Goal: Task Accomplishment & Management: Complete application form

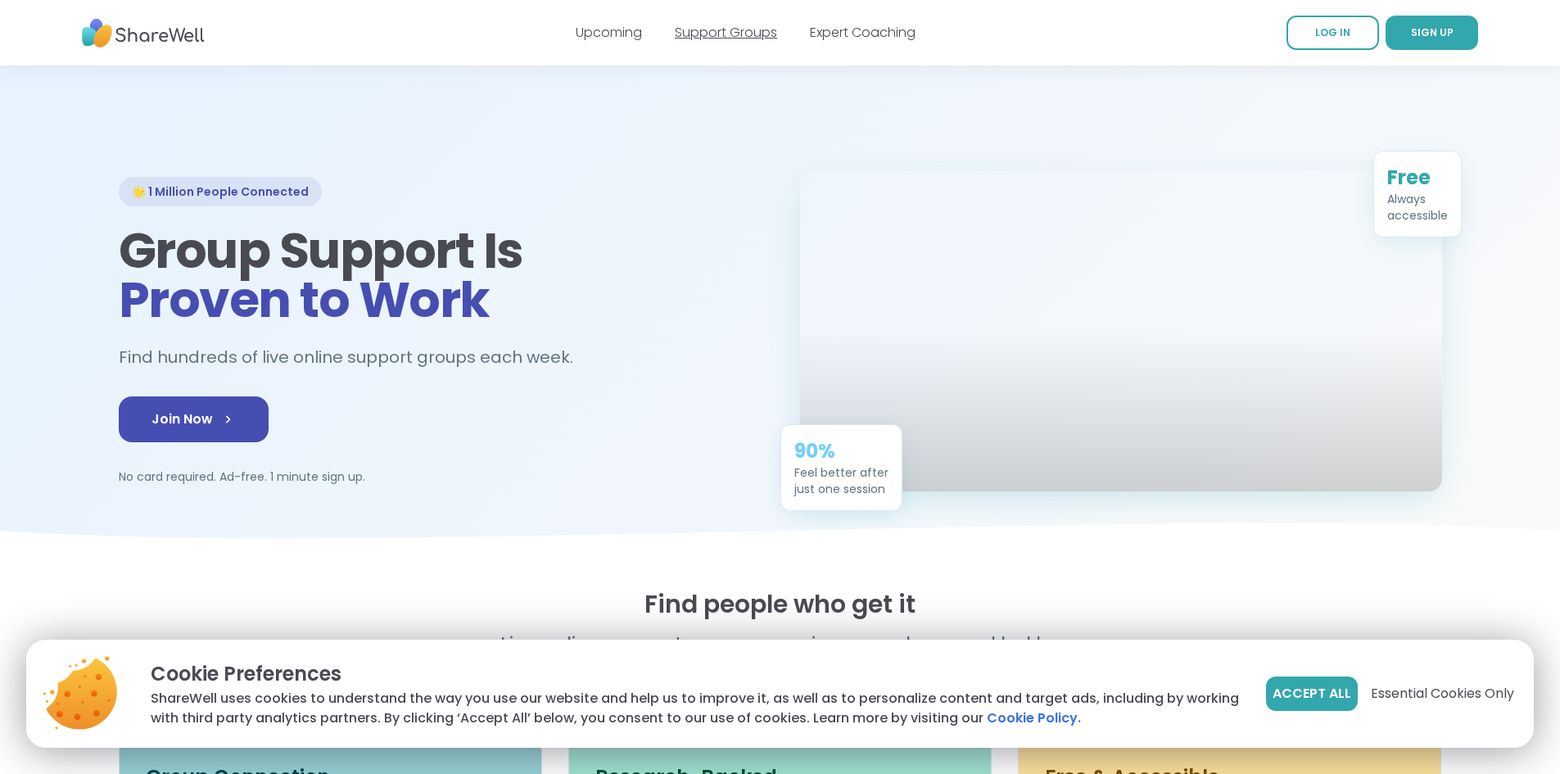
click at [735, 34] on link "Support Groups" at bounding box center [726, 32] width 102 height 19
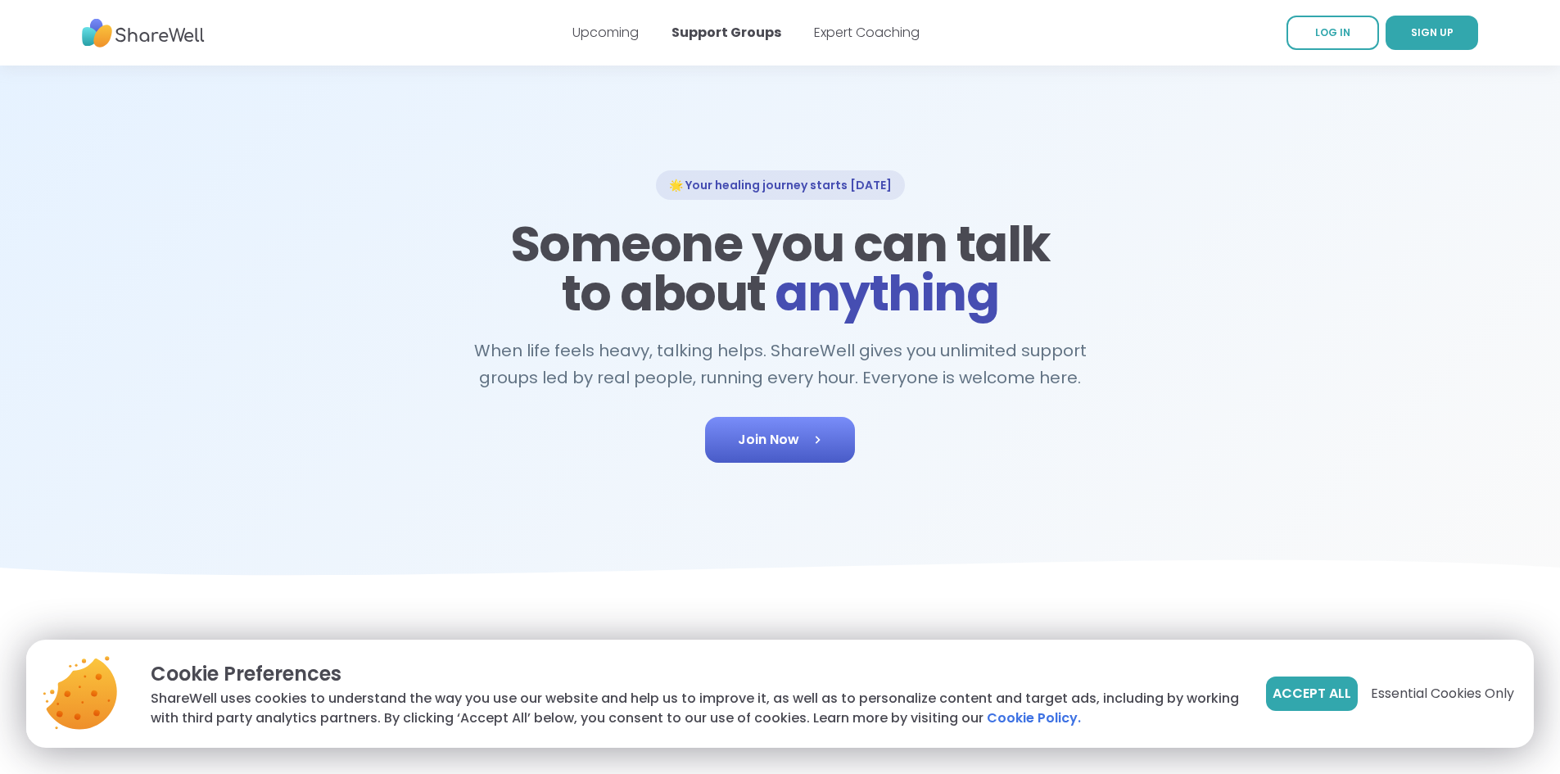
click at [766, 435] on span "Join Now" at bounding box center [780, 440] width 84 height 20
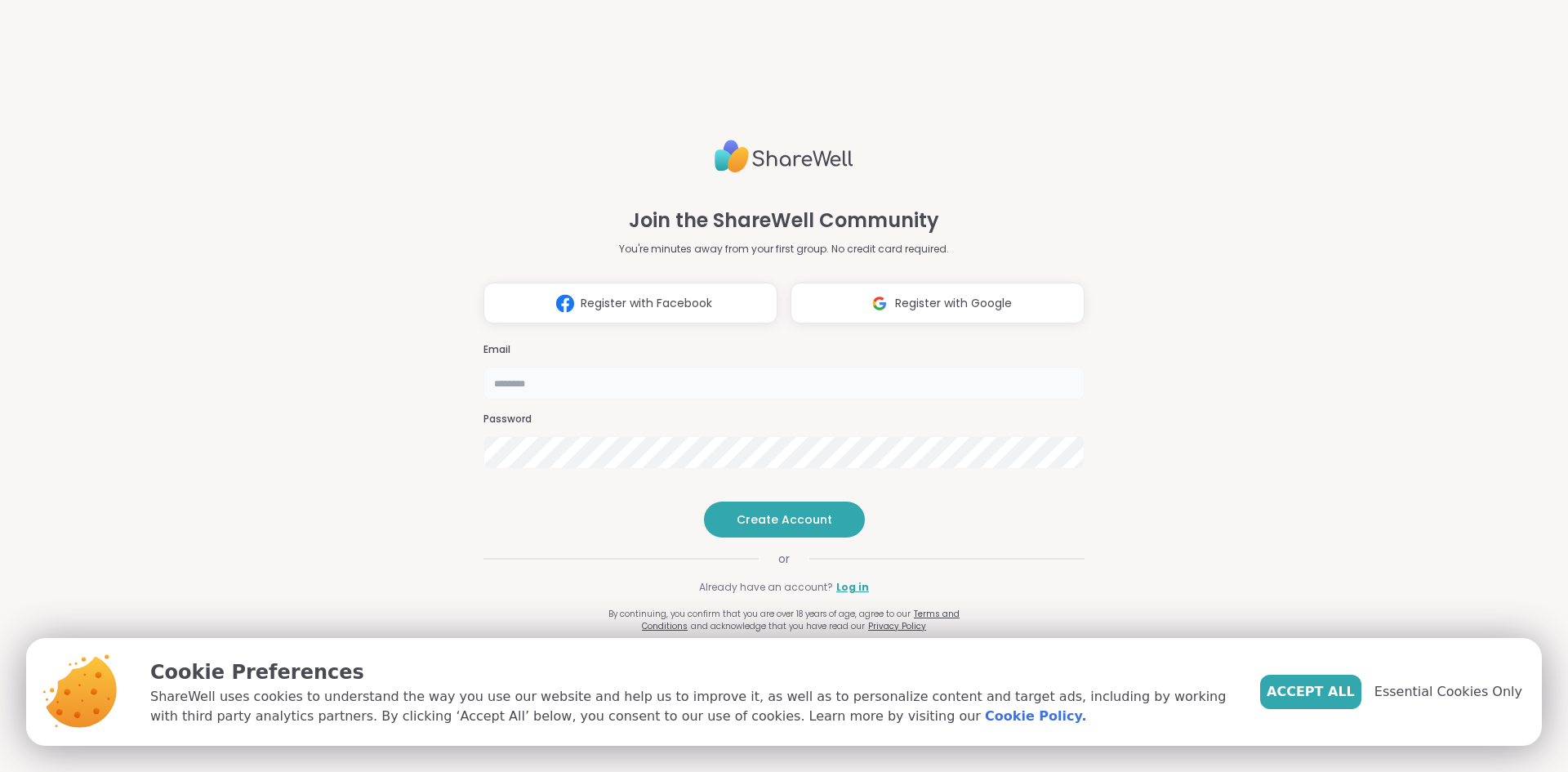
click at [583, 367] on input "email" at bounding box center [784, 383] width 601 height 33
type input "**********"
click at [768, 528] on span "Create Account" at bounding box center [784, 520] width 96 height 16
click at [1340, 691] on span "Accept All" at bounding box center [1310, 692] width 88 height 20
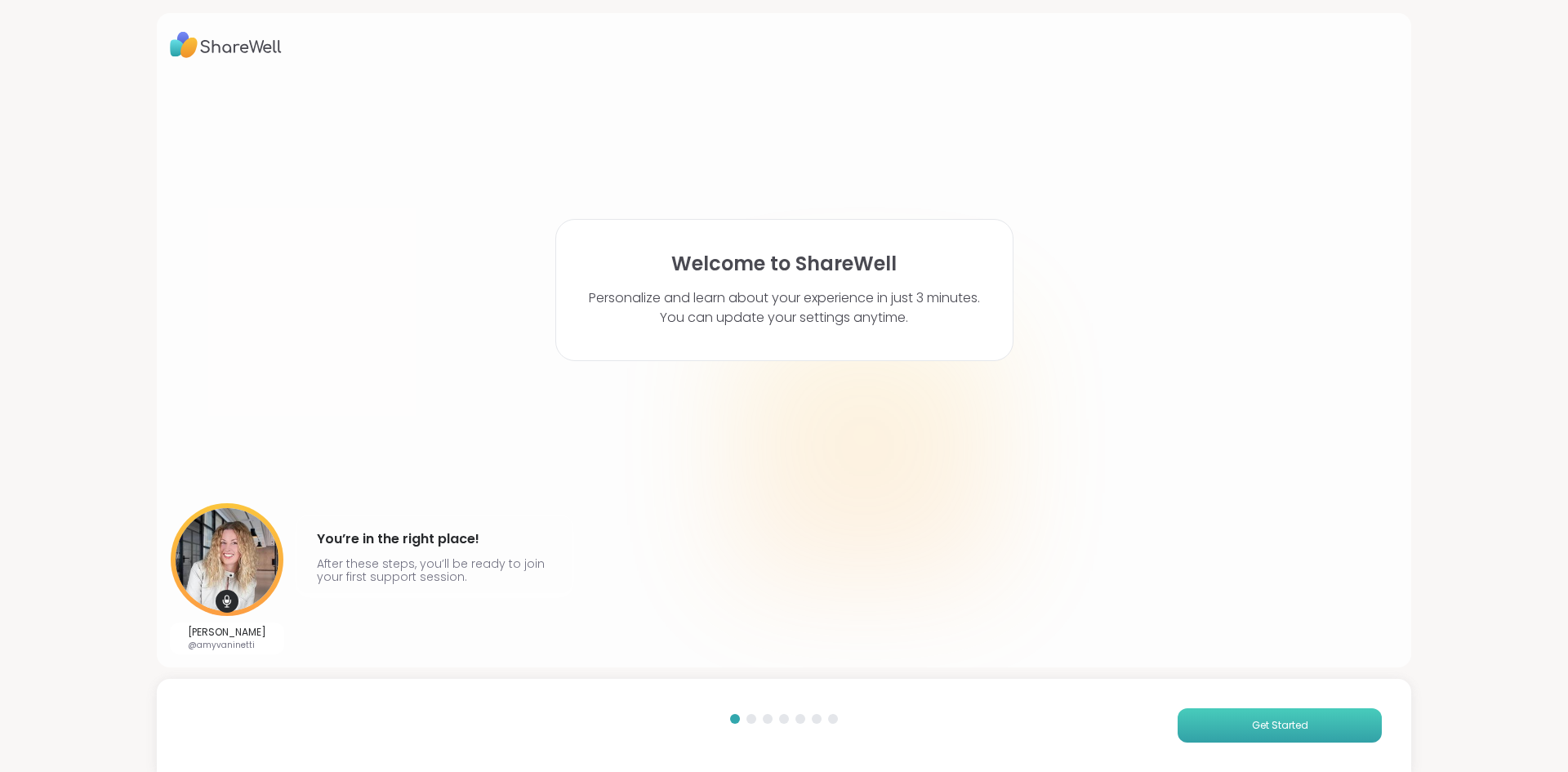
click at [1241, 733] on button "Get Started" at bounding box center [1279, 725] width 204 height 34
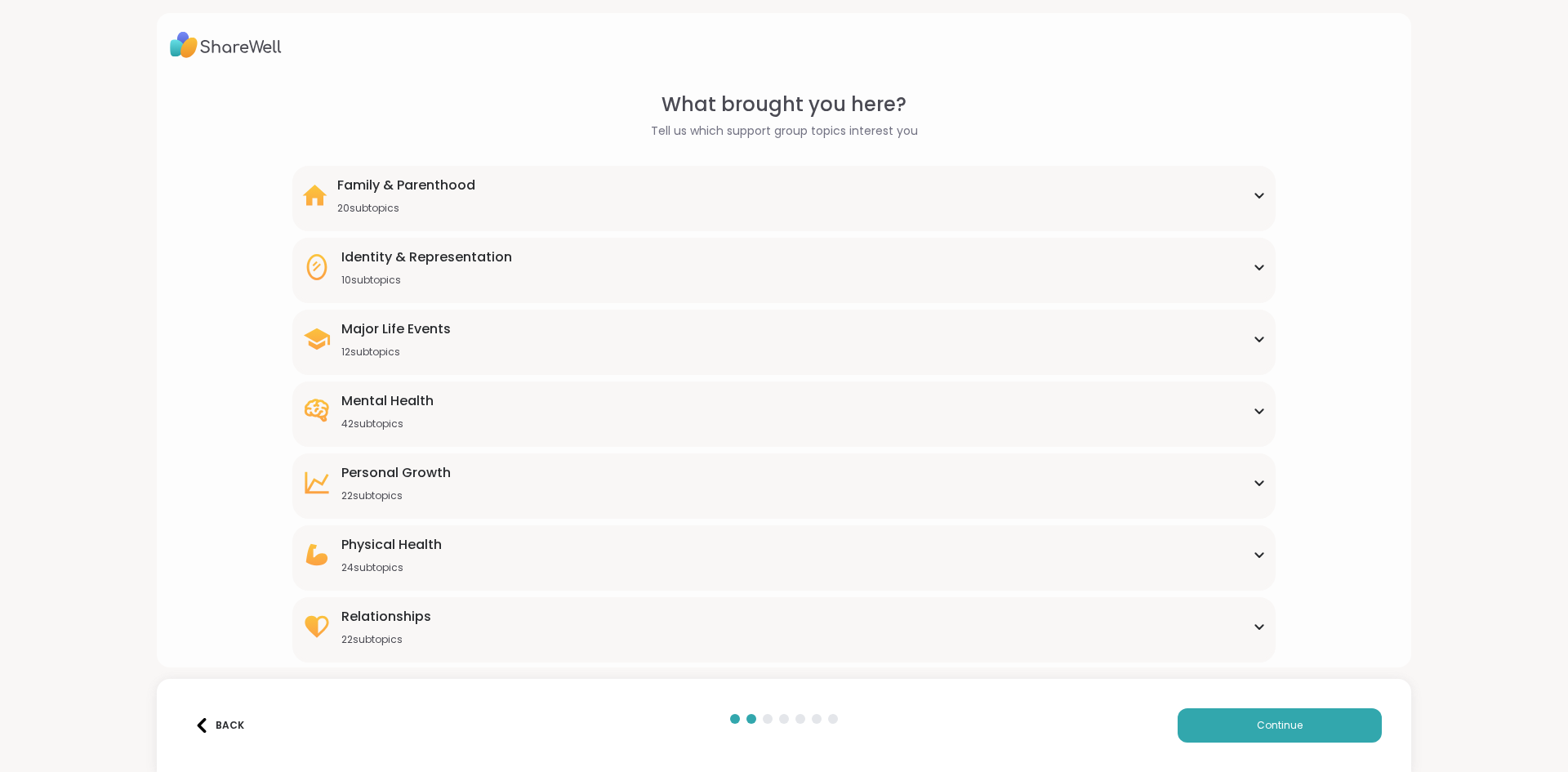
click at [377, 330] on div "Major Life Events" at bounding box center [396, 329] width 110 height 20
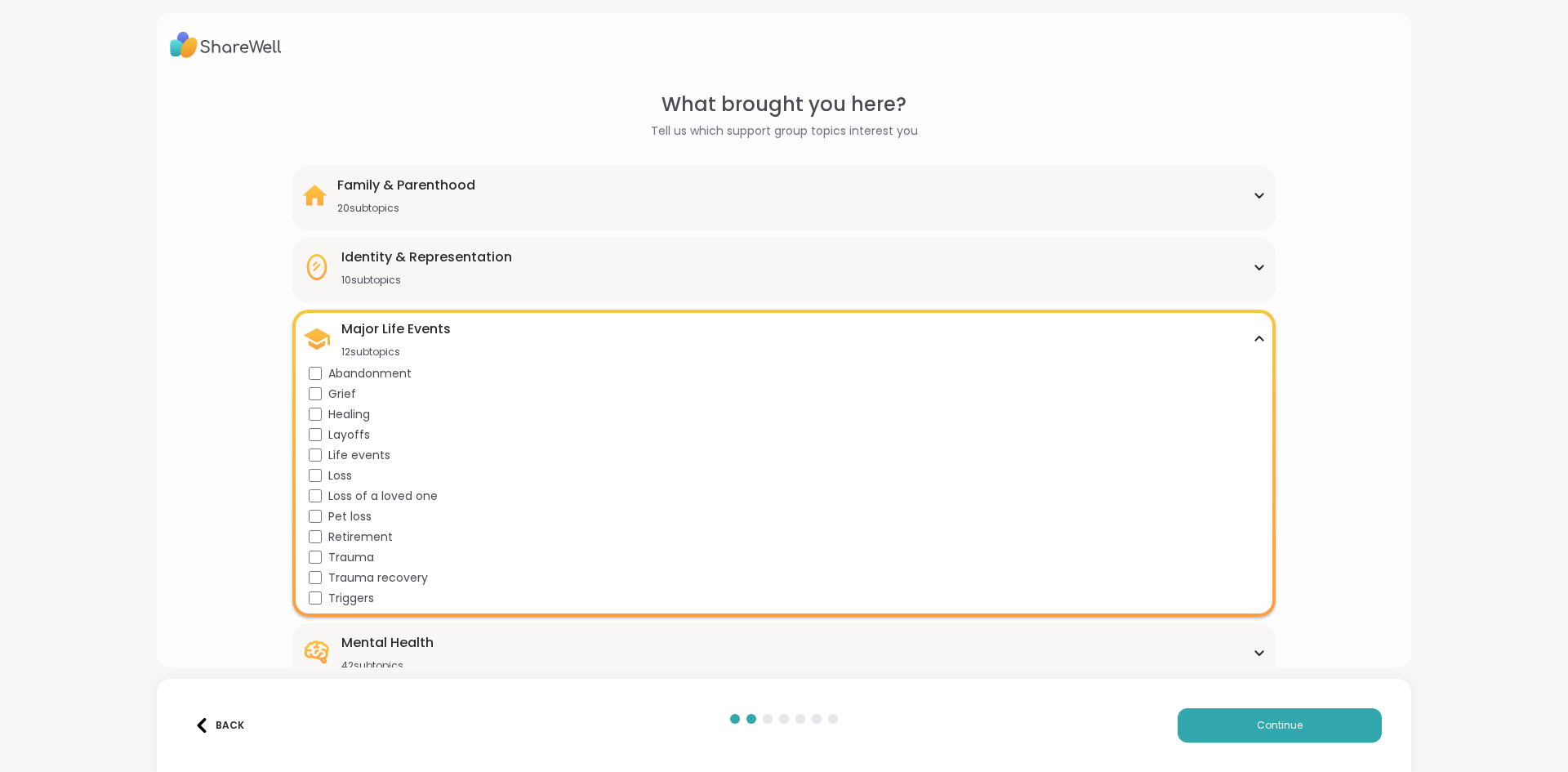
click at [336, 393] on span "Grief" at bounding box center [342, 394] width 28 height 17
click at [341, 372] on span "Abandonment" at bounding box center [370, 373] width 84 height 17
click at [357, 495] on span "Loss of a loved one" at bounding box center [383, 496] width 110 height 17
click at [353, 555] on span "Trauma" at bounding box center [351, 557] width 46 height 17
click at [357, 580] on span "Trauma recovery" at bounding box center [378, 578] width 100 height 17
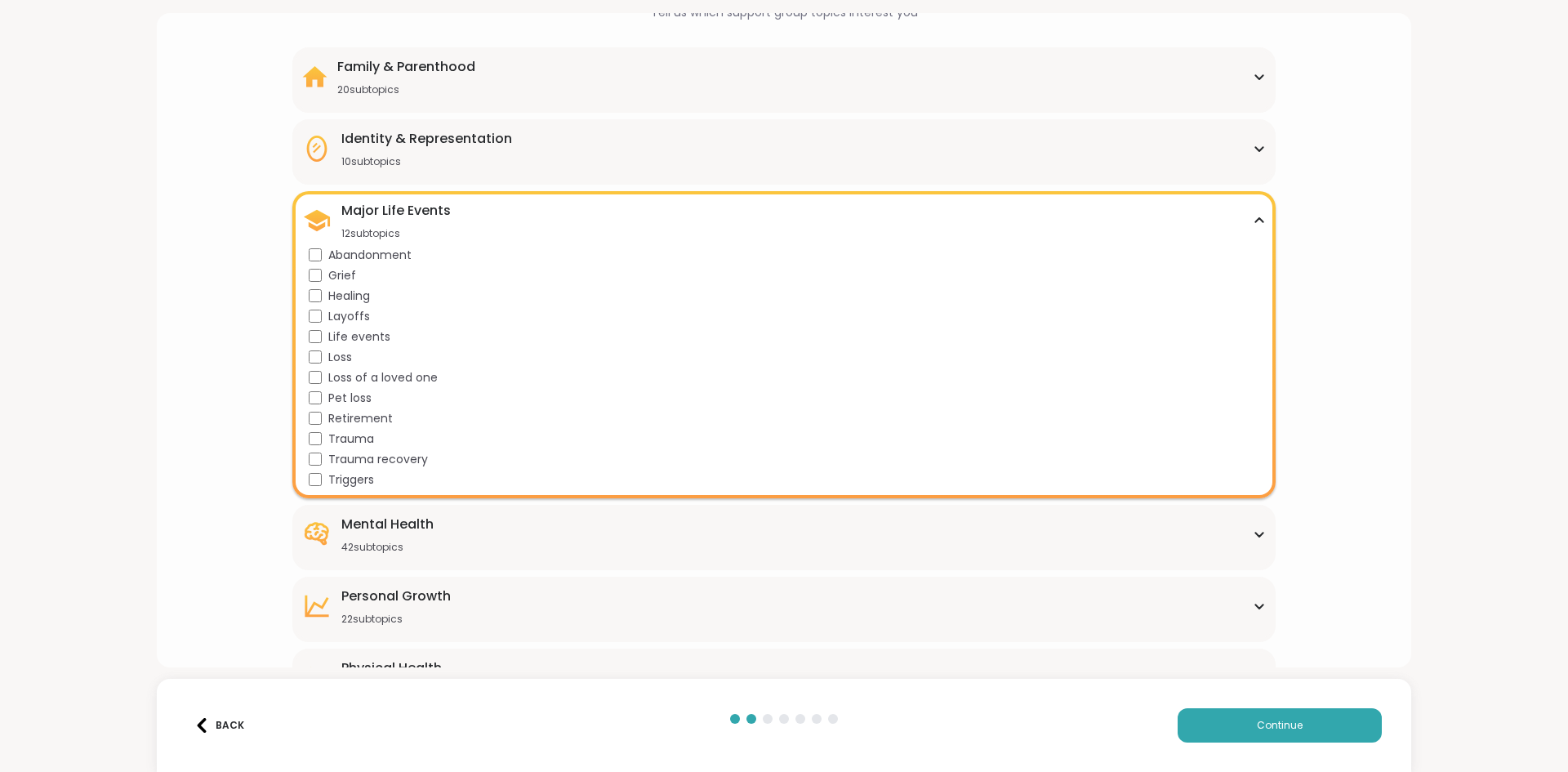
scroll to position [82, 0]
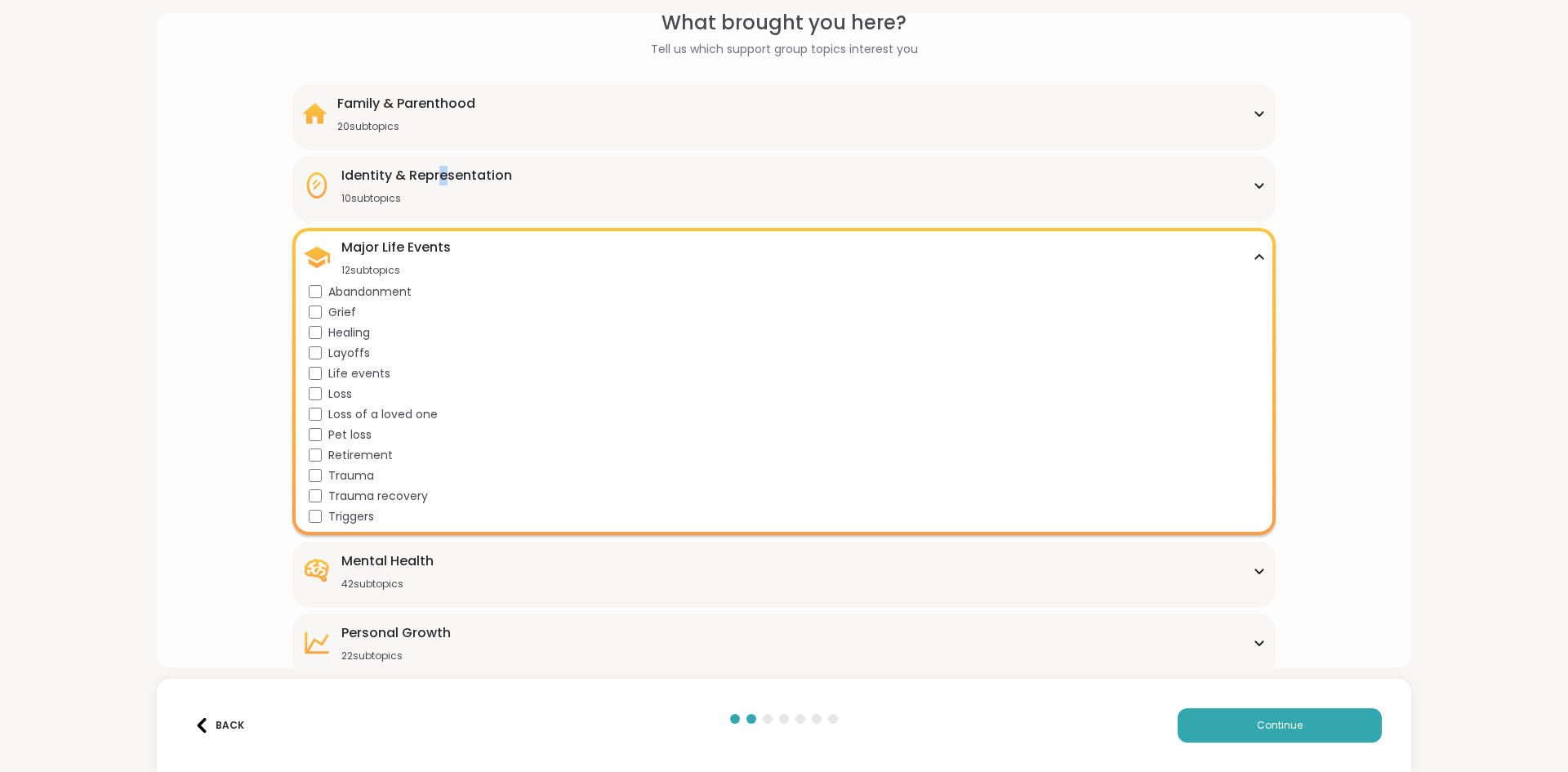
click at [440, 162] on div "Identity & Representation 10 subtopics BIPOC Support Cultural adjustment Gender…" at bounding box center [783, 189] width 982 height 66
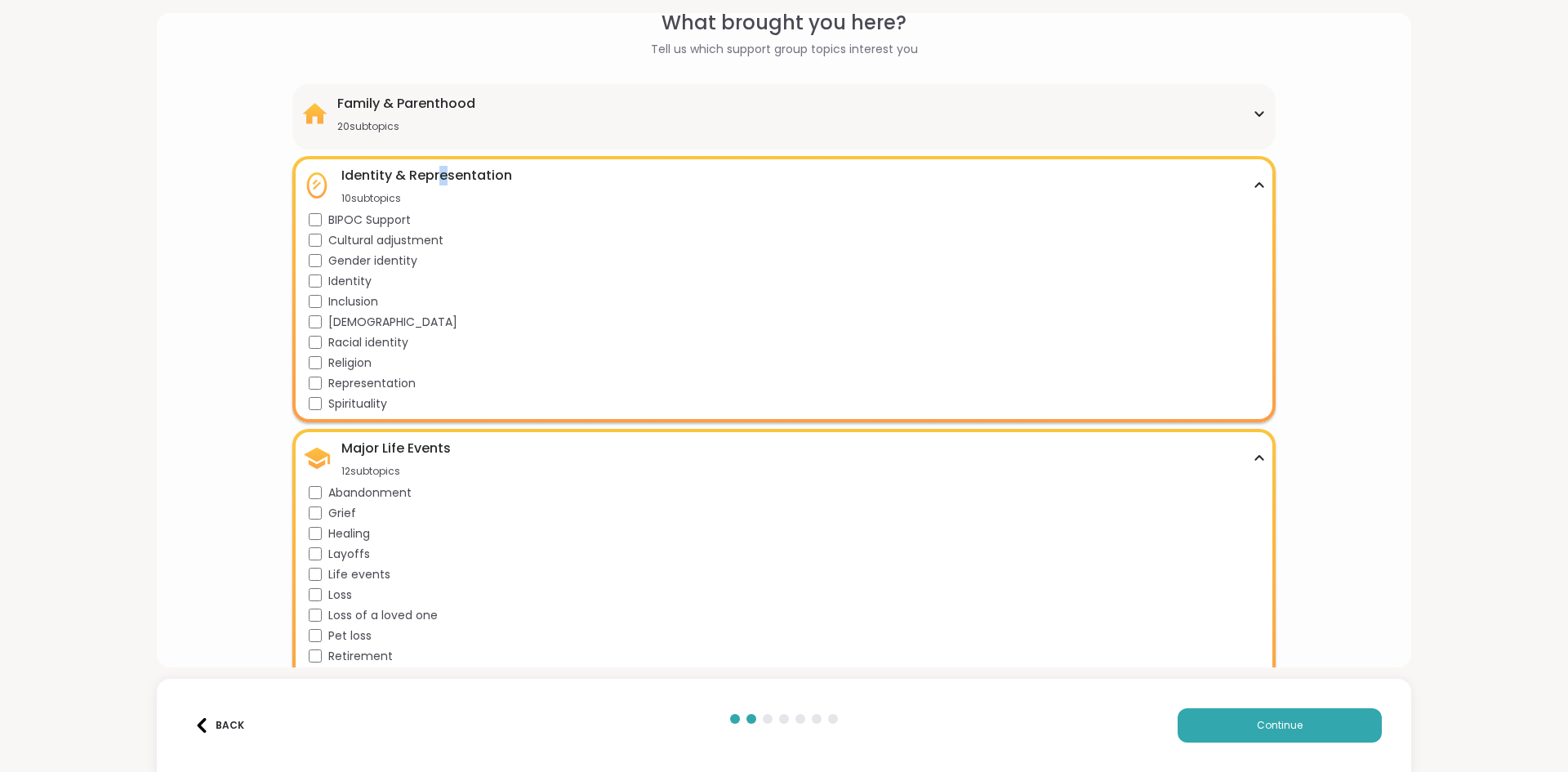
click at [436, 162] on div "Identity & Representation 10 subtopics BIPOC Support Cultural adjustment Gender…" at bounding box center [783, 288] width 982 height 266
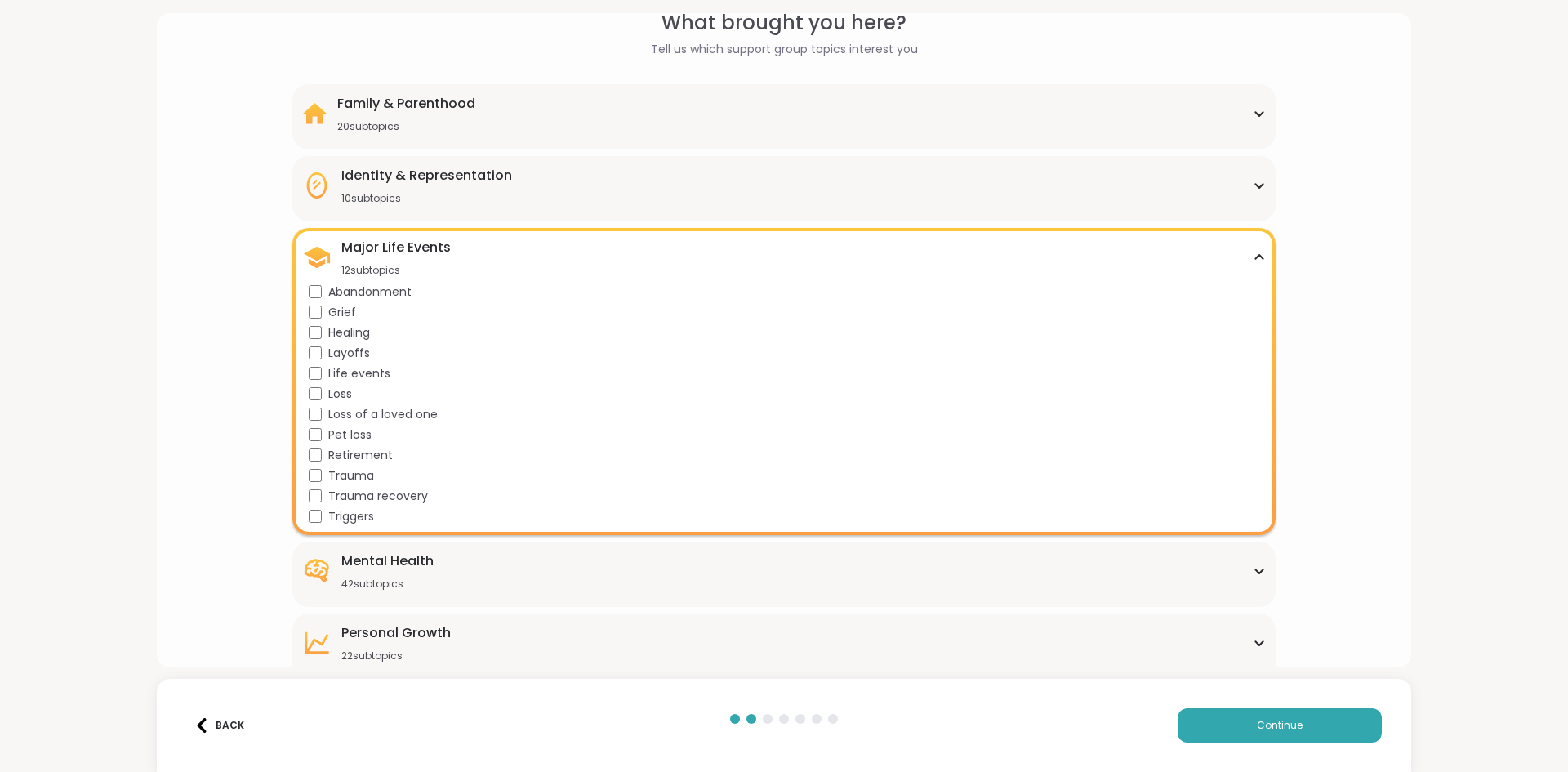
click at [422, 91] on div "Family & Parenthood 20 subtopics Adoption Adoption post-placement Attachment is…" at bounding box center [783, 117] width 982 height 66
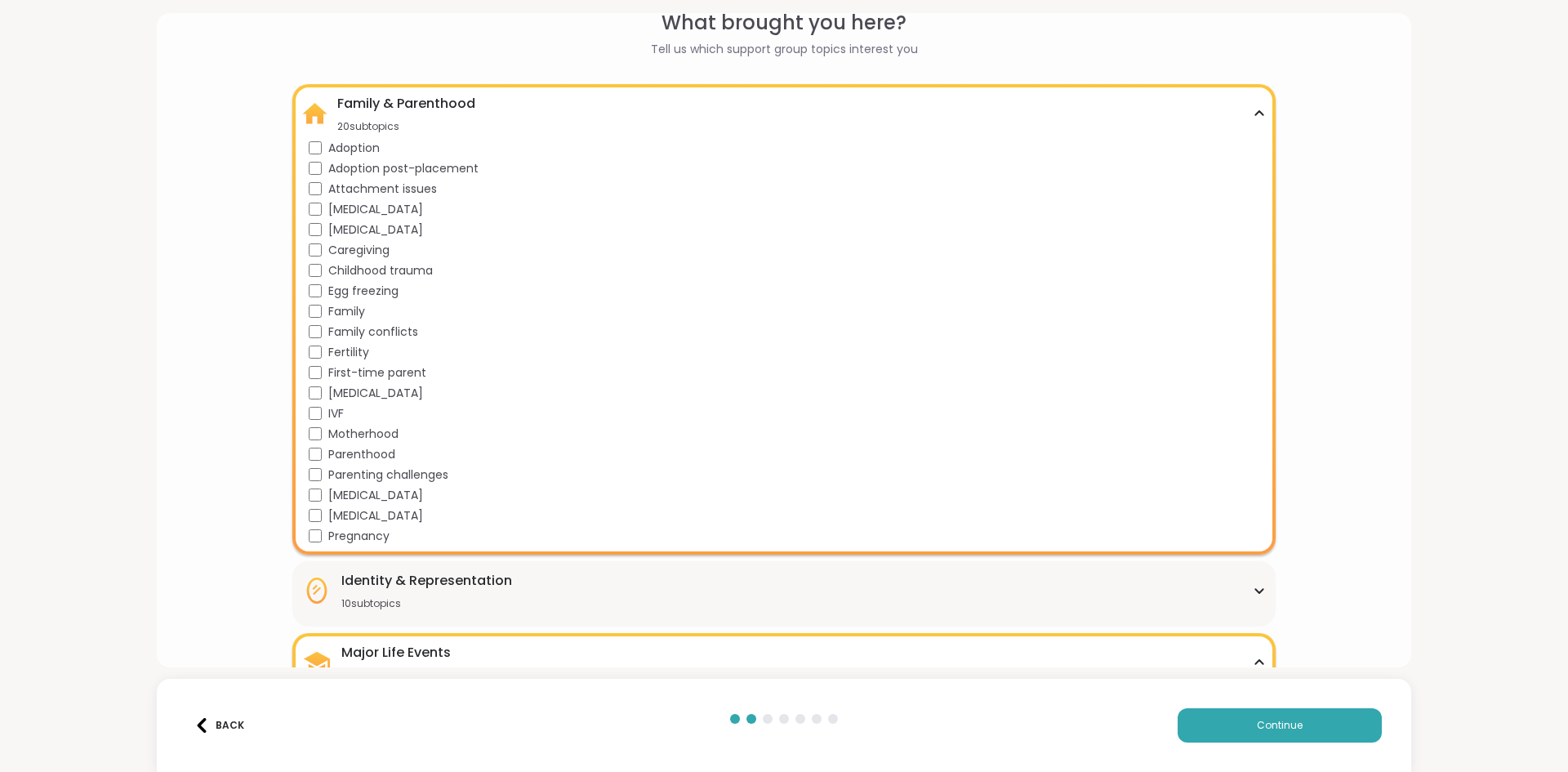
click at [422, 91] on div "Family & Parenthood 20 subtopics Adoption Adoption post-placement Attachment is…" at bounding box center [783, 319] width 982 height 471
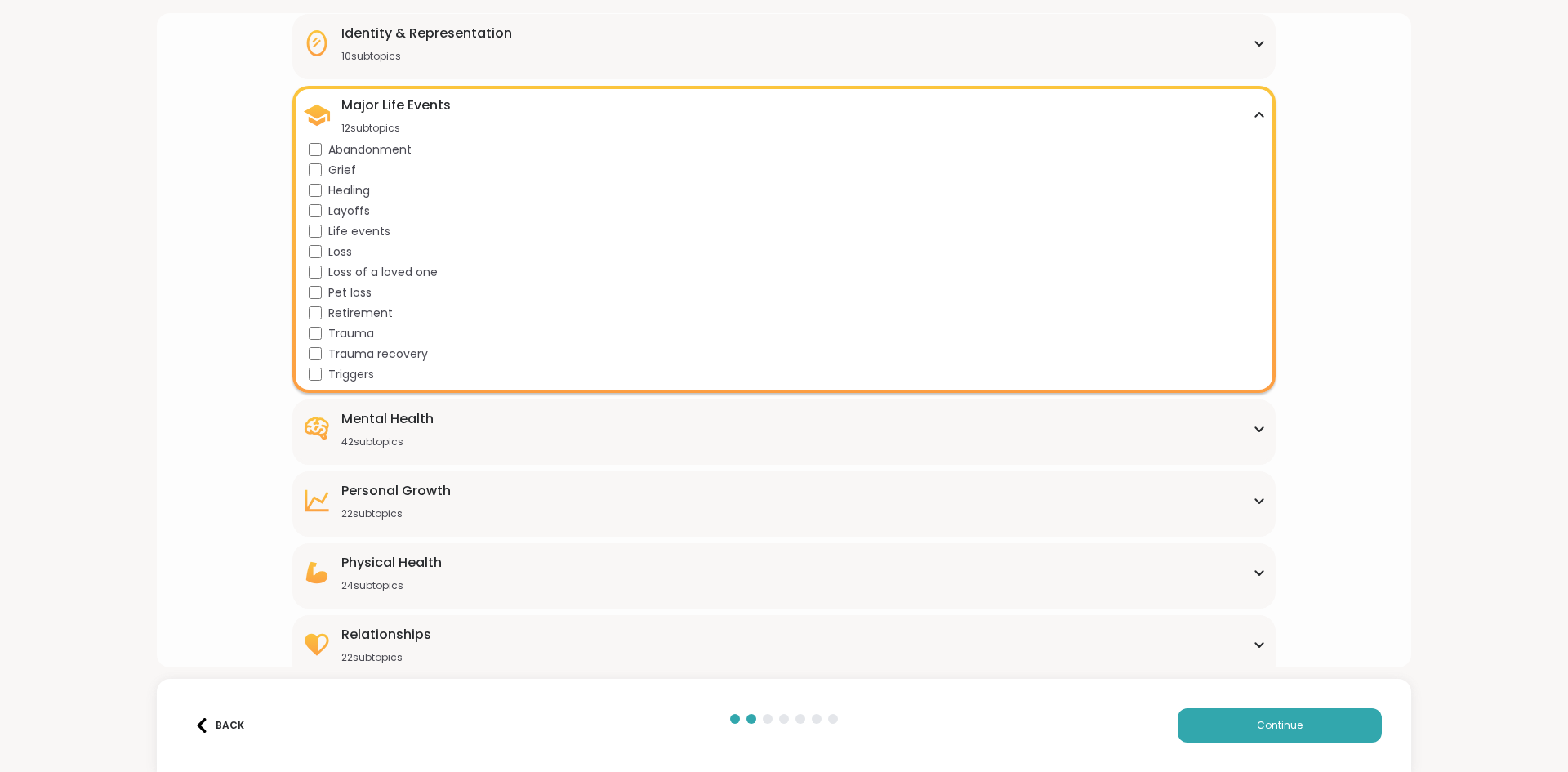
scroll to position [237, 0]
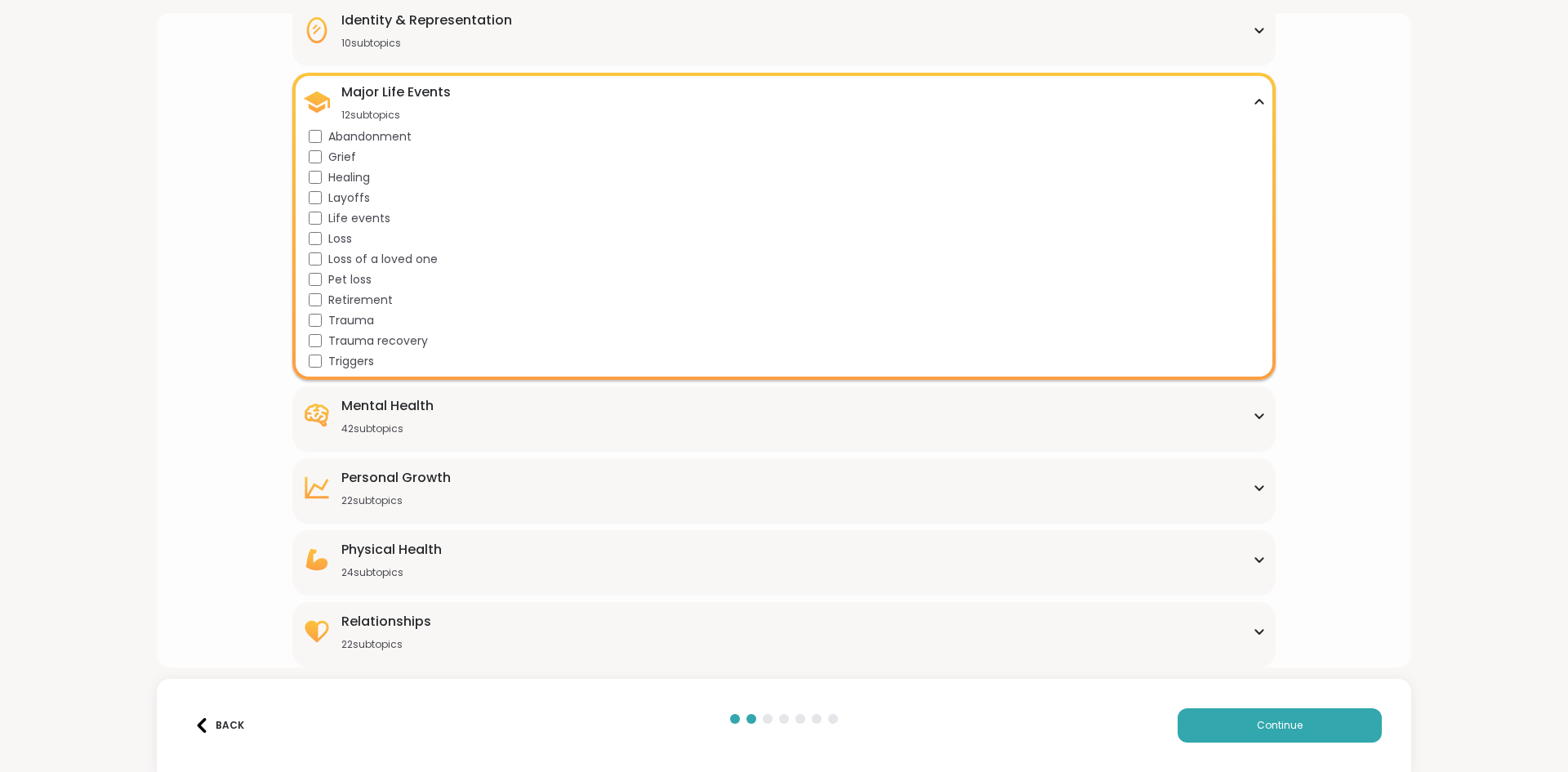
click at [414, 399] on div "Mental Health" at bounding box center [387, 406] width 93 height 20
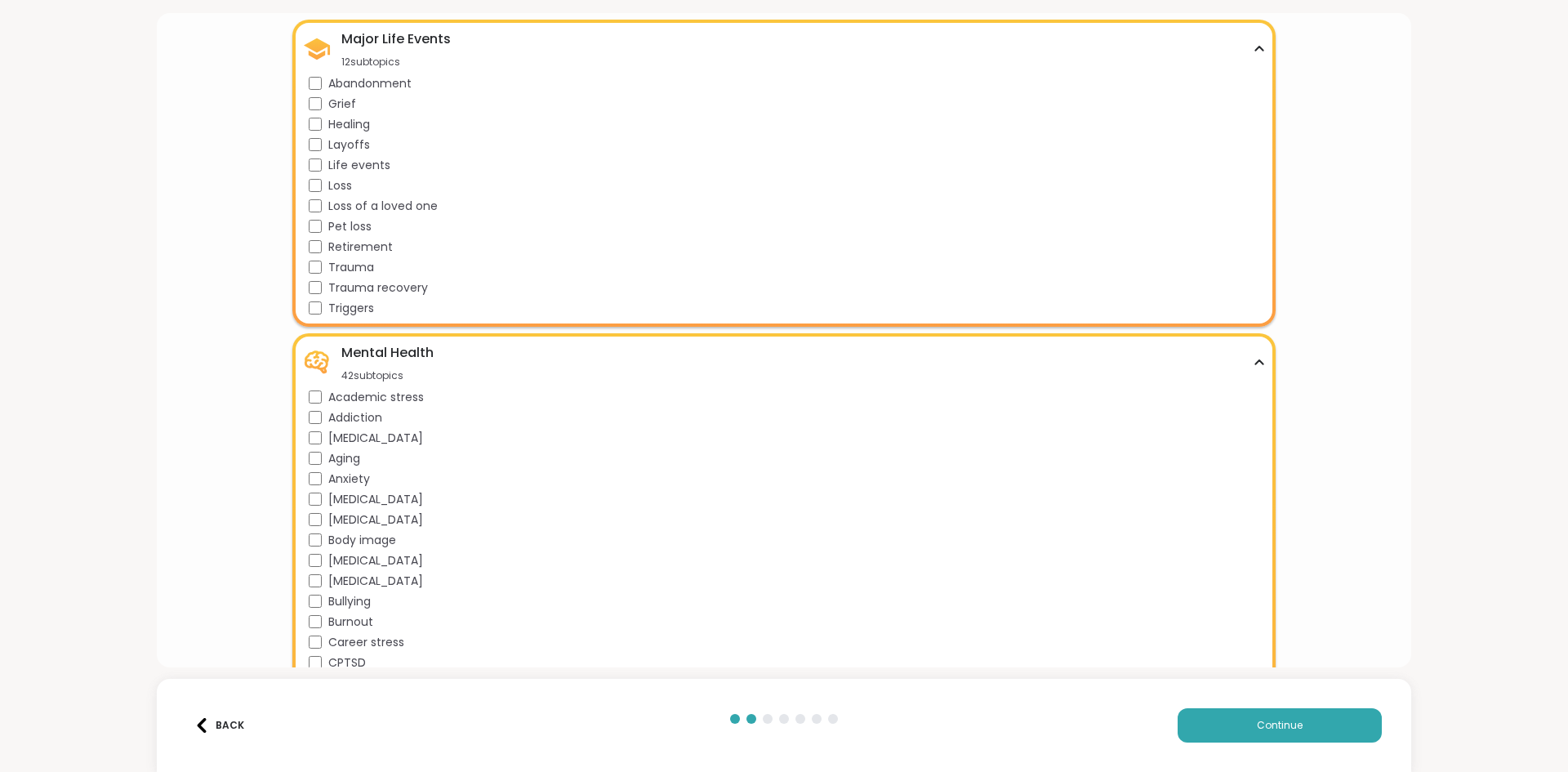
scroll to position [318, 0]
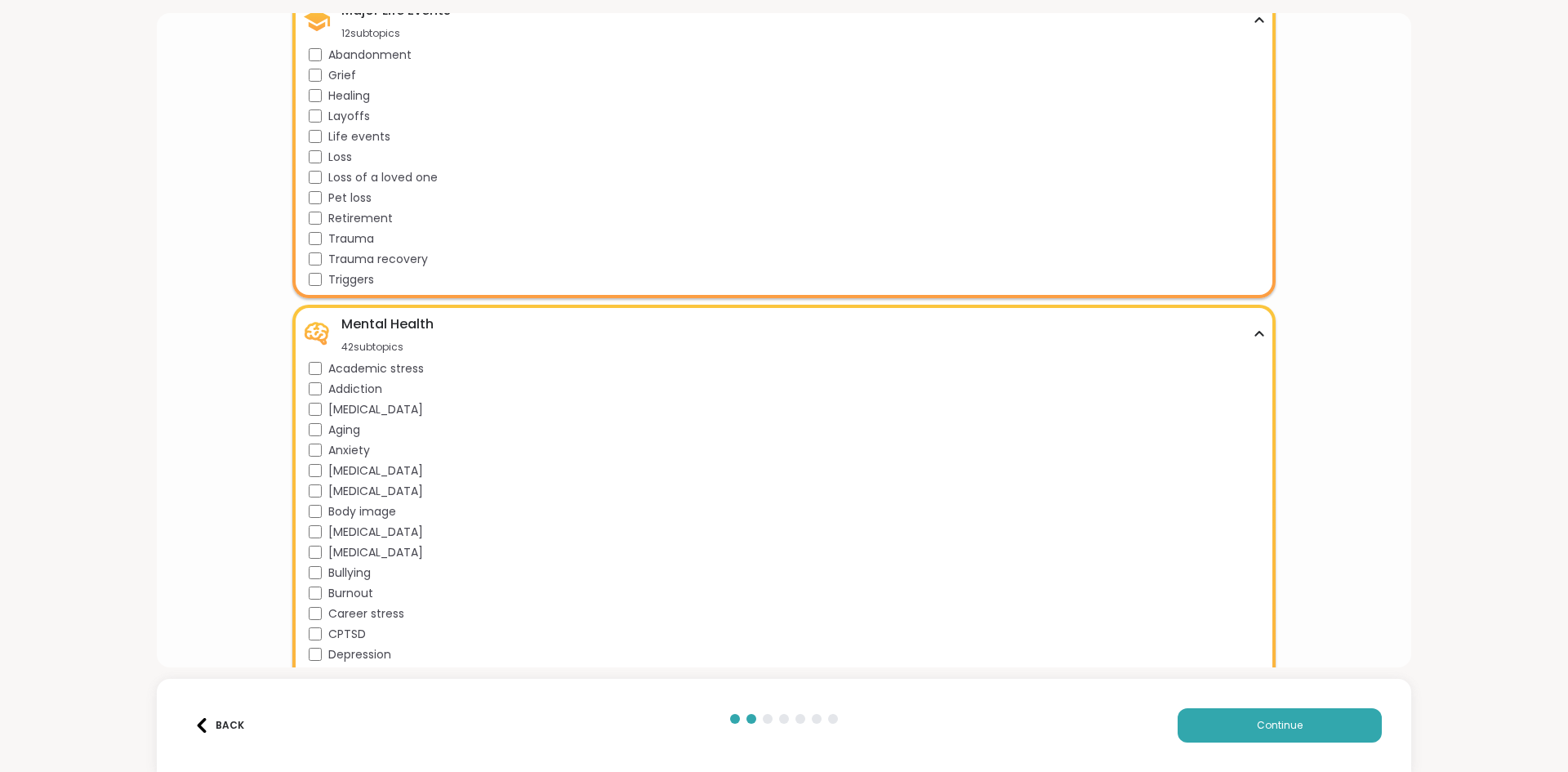
click at [346, 407] on span "[MEDICAL_DATA]" at bounding box center [375, 409] width 95 height 17
click at [350, 407] on span "[MEDICAL_DATA]" at bounding box center [375, 409] width 95 height 17
click at [350, 388] on span "Addiction" at bounding box center [355, 389] width 54 height 17
click at [368, 382] on span "Addiction" at bounding box center [355, 389] width 54 height 17
click at [350, 447] on span "Anxiety" at bounding box center [349, 450] width 42 height 17
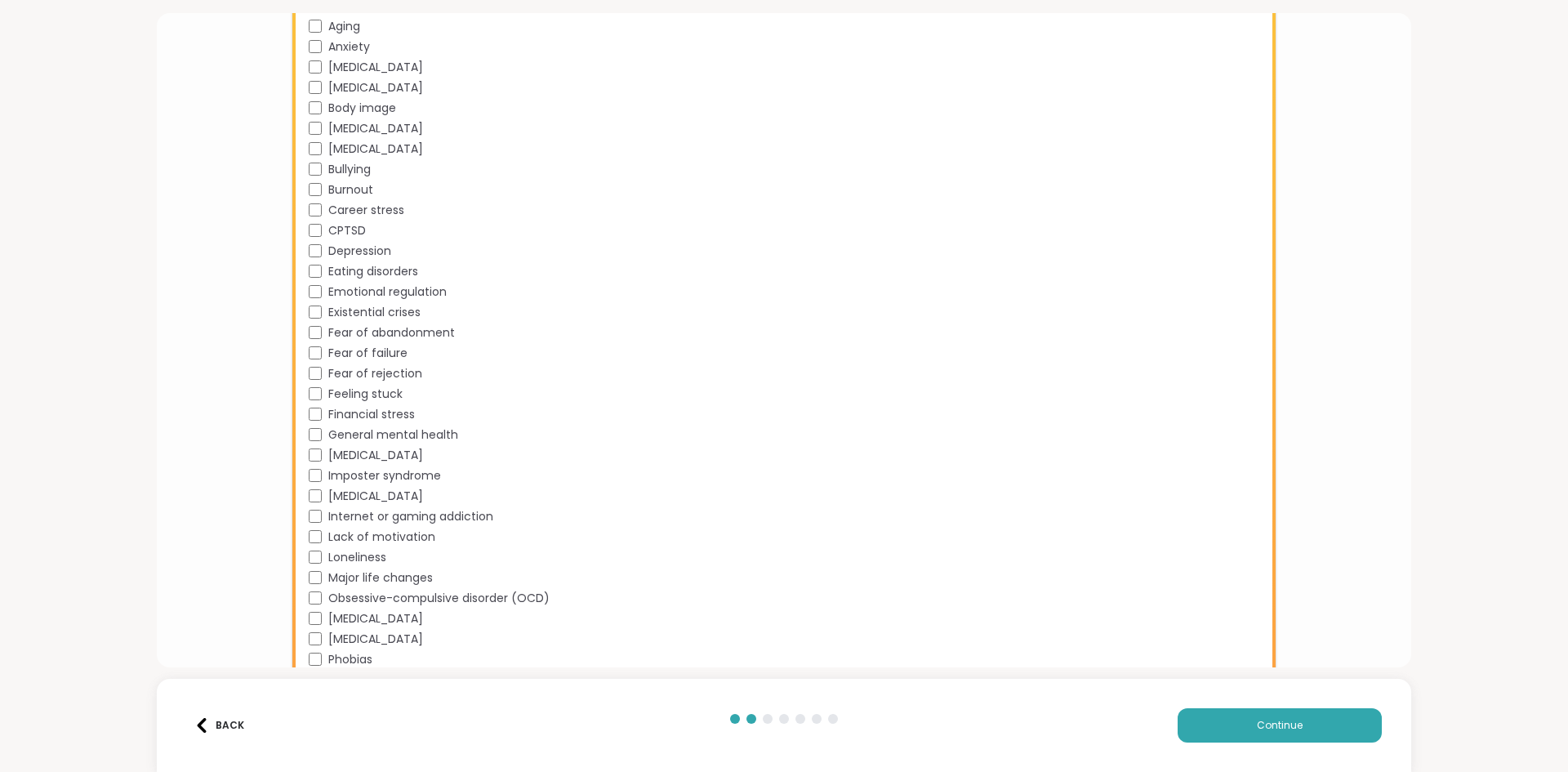
scroll to position [809, 0]
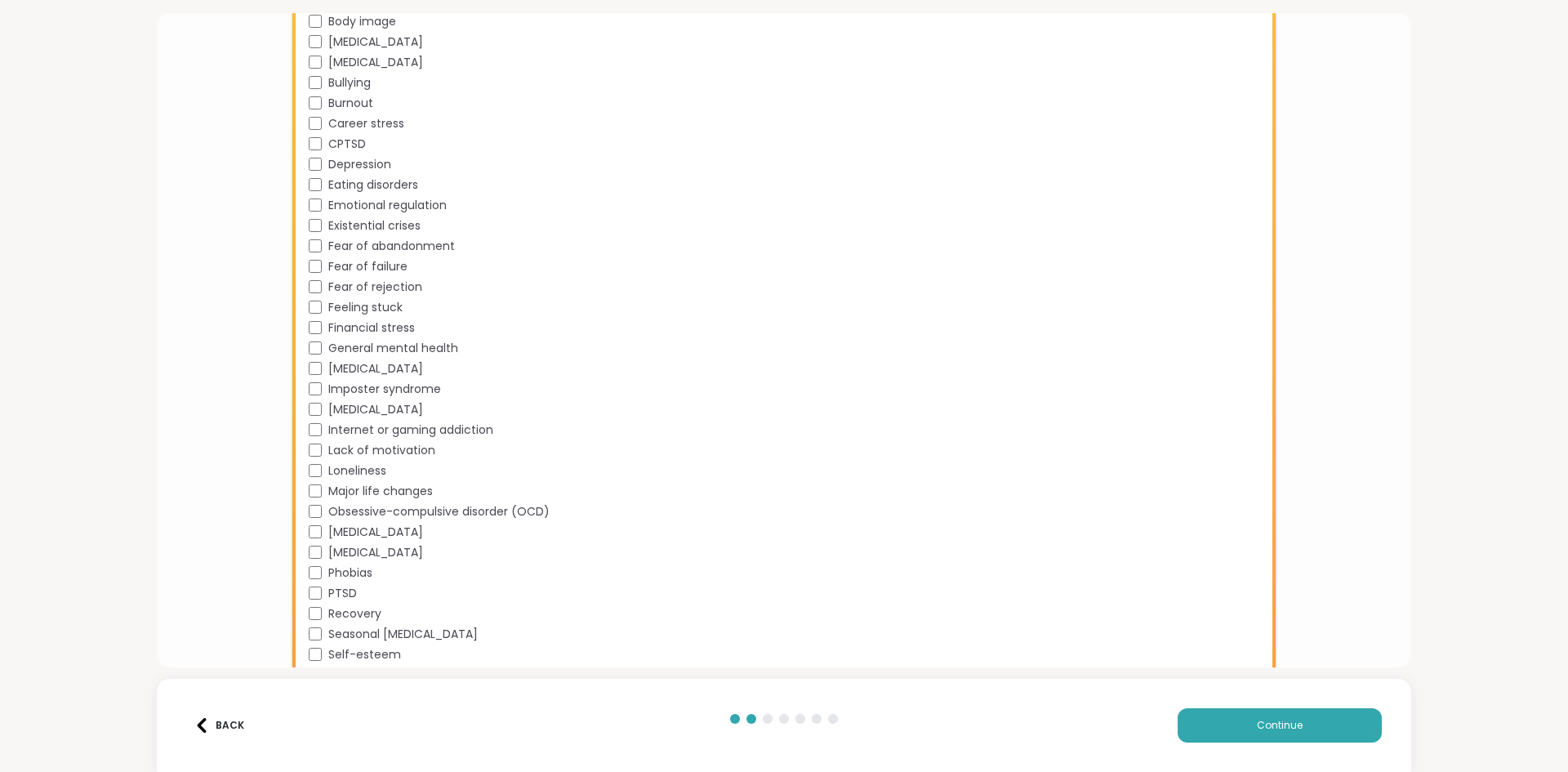
click at [377, 464] on span "Loneliness" at bounding box center [357, 471] width 58 height 17
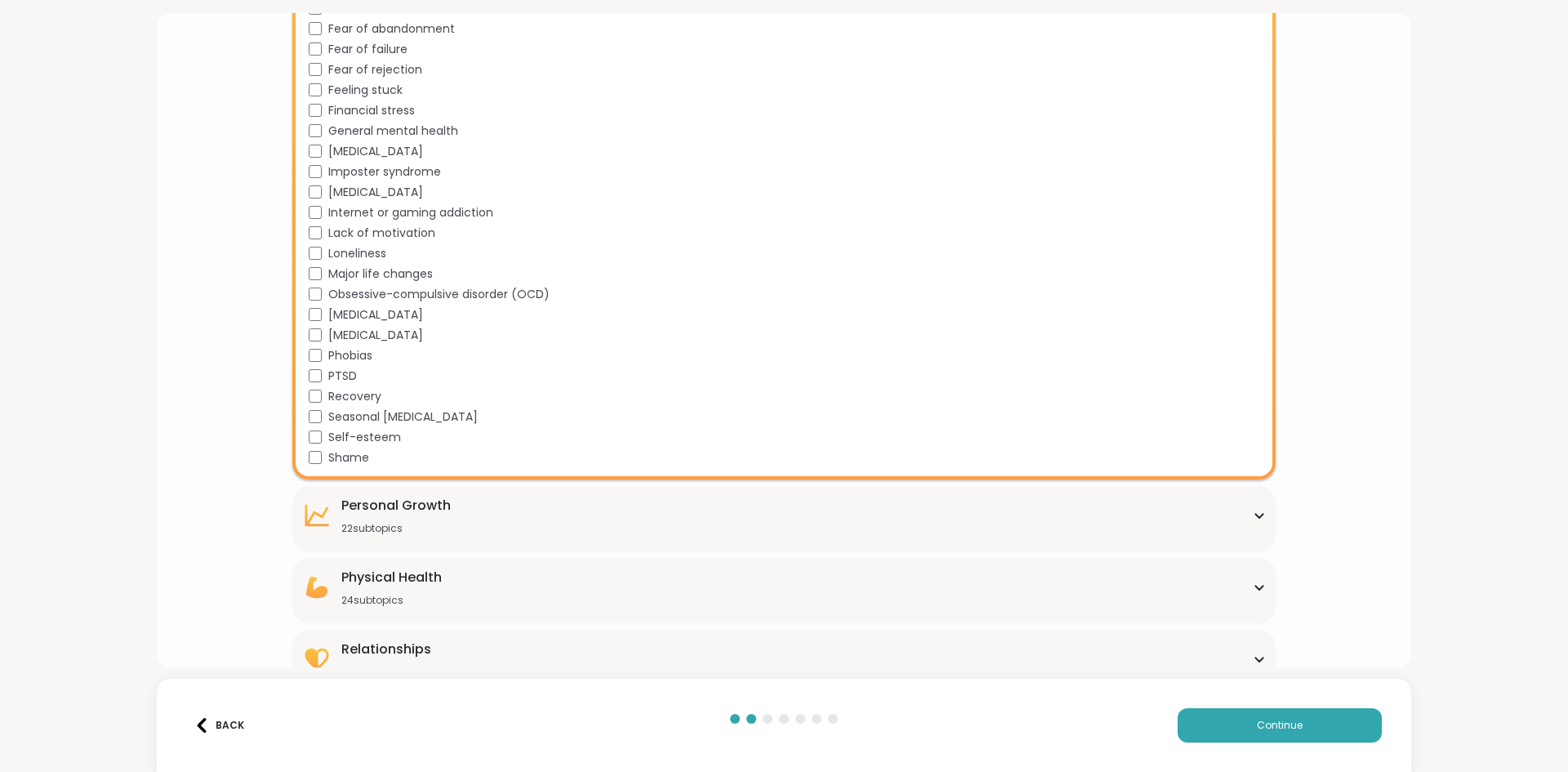
scroll to position [1054, 0]
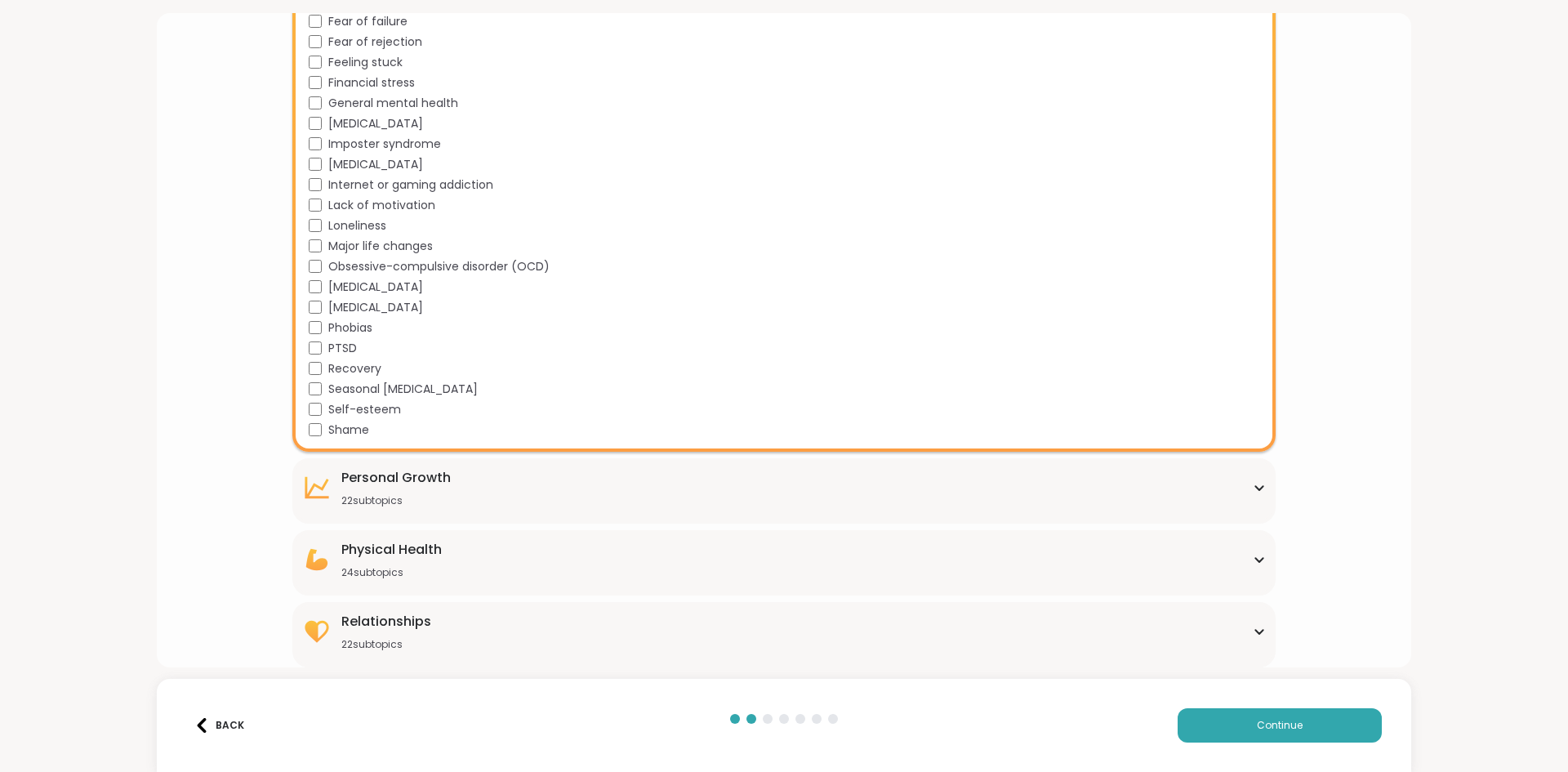
click at [409, 504] on div "22 subtopics" at bounding box center [396, 501] width 110 height 13
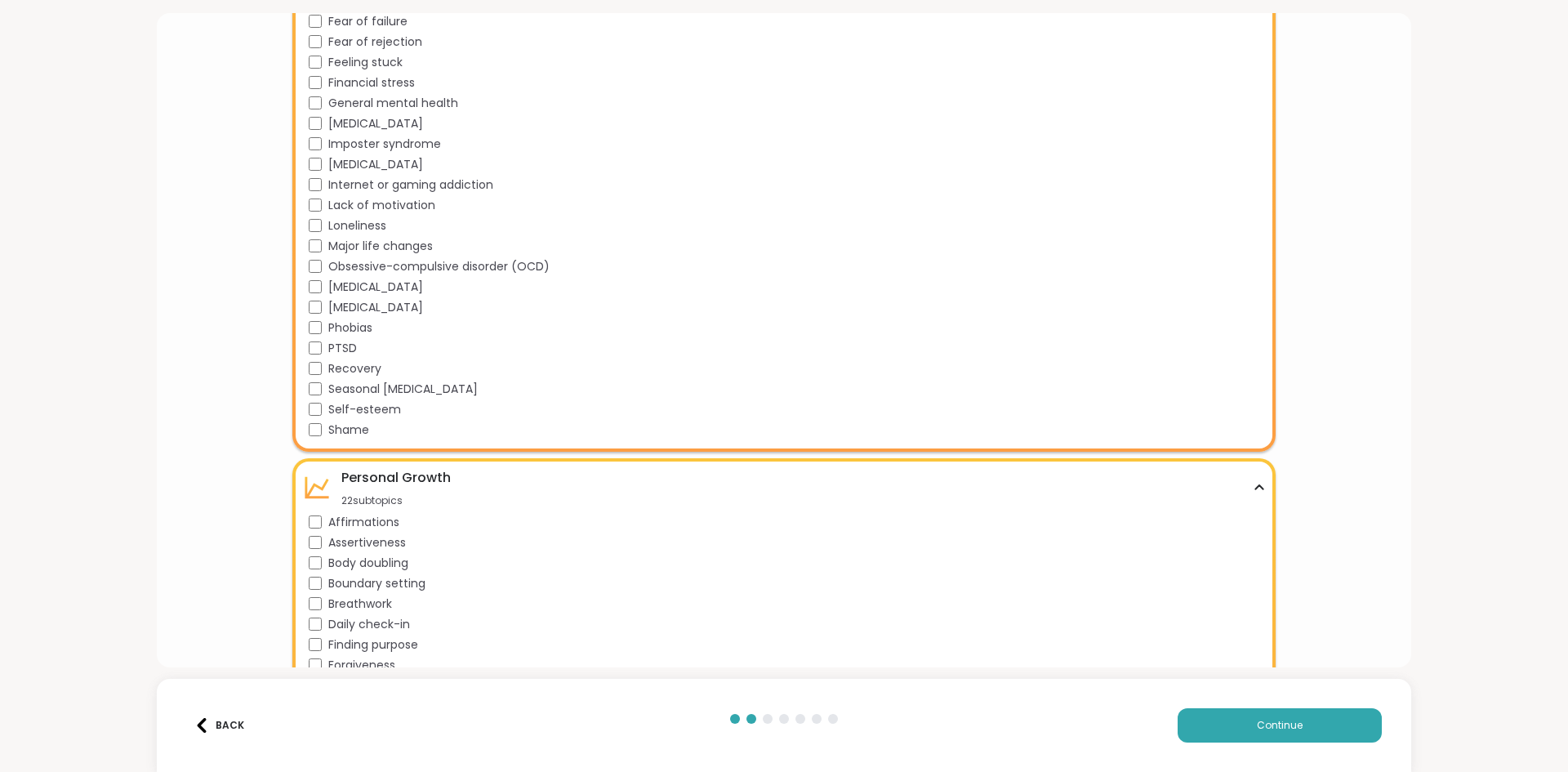
click at [412, 476] on div "Personal Growth" at bounding box center [396, 478] width 110 height 20
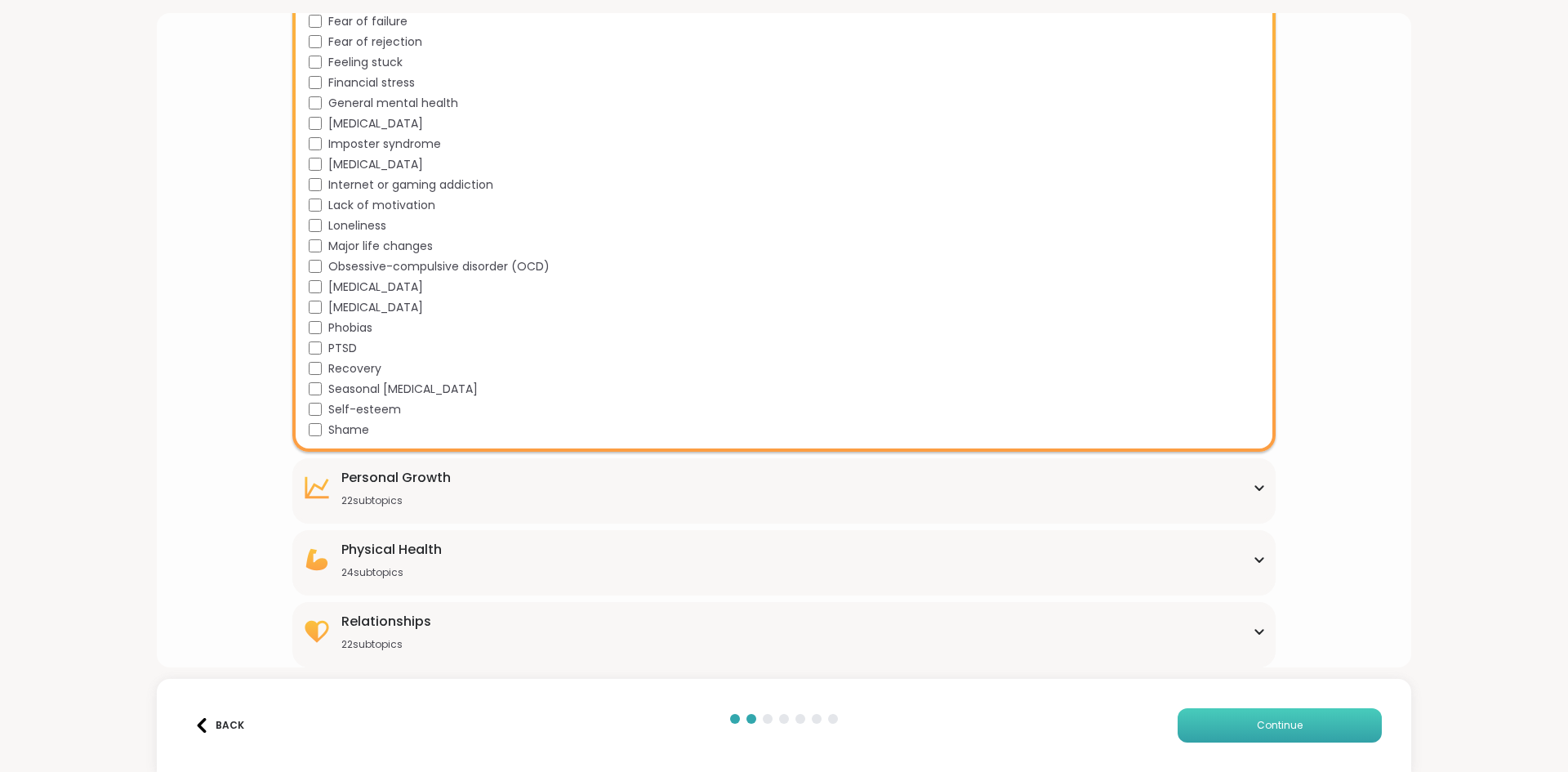
click at [1298, 725] on button "Continue" at bounding box center [1279, 725] width 204 height 34
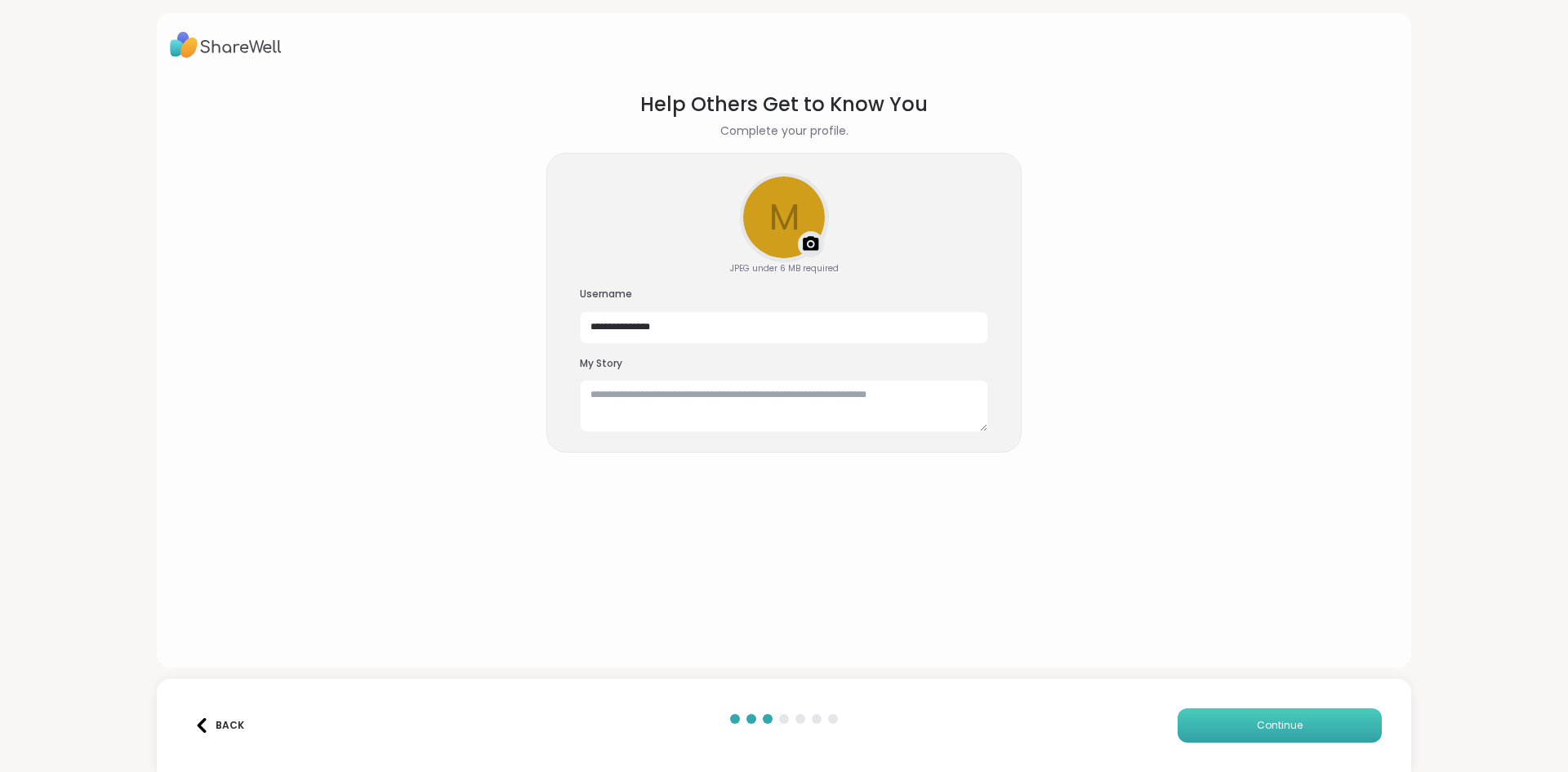
scroll to position [0, 0]
drag, startPoint x: 681, startPoint y: 330, endPoint x: 543, endPoint y: 334, distance: 138.1
click at [546, 334] on div "**********" at bounding box center [784, 302] width 475 height 300
click at [614, 413] on textarea at bounding box center [784, 406] width 409 height 52
click at [228, 48] on img at bounding box center [225, 45] width 112 height 38
